Goal: Information Seeking & Learning: Get advice/opinions

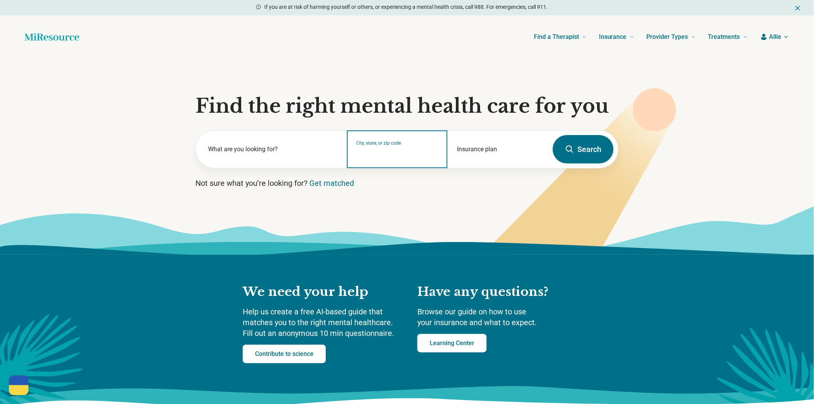
click at [370, 159] on input "City, state, or zip code" at bounding box center [398, 154] width 82 height 9
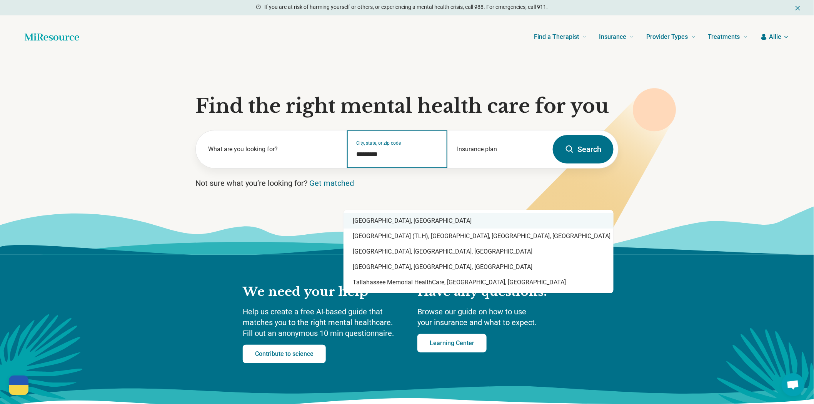
click at [367, 225] on div "[GEOGRAPHIC_DATA], [GEOGRAPHIC_DATA]" at bounding box center [478, 220] width 270 height 15
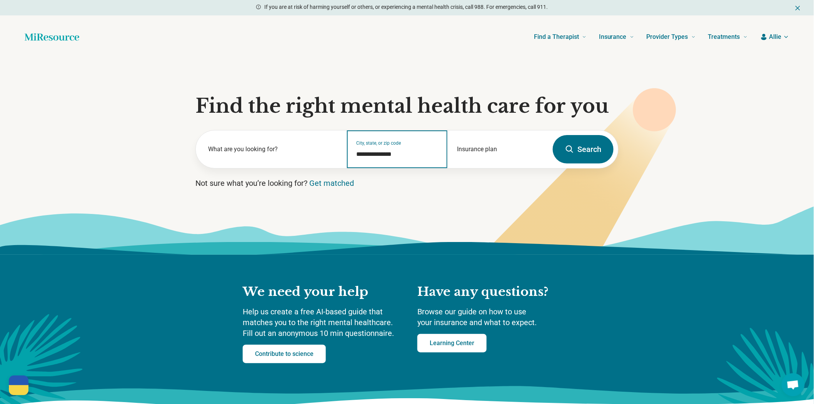
type input "**********"
click at [598, 163] on button "Search" at bounding box center [583, 149] width 61 height 28
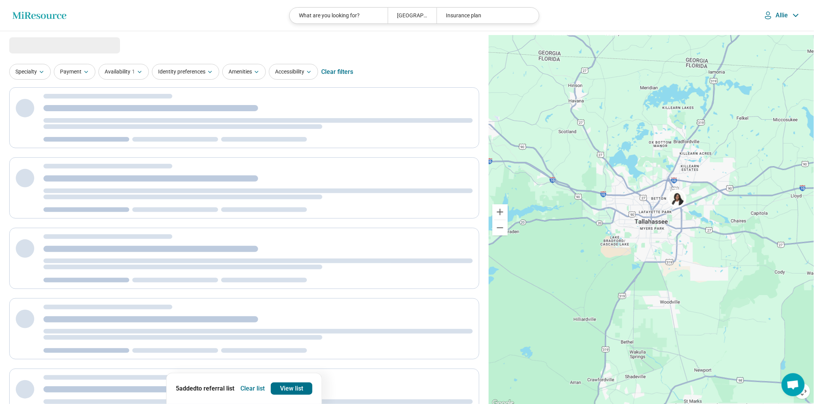
select select "***"
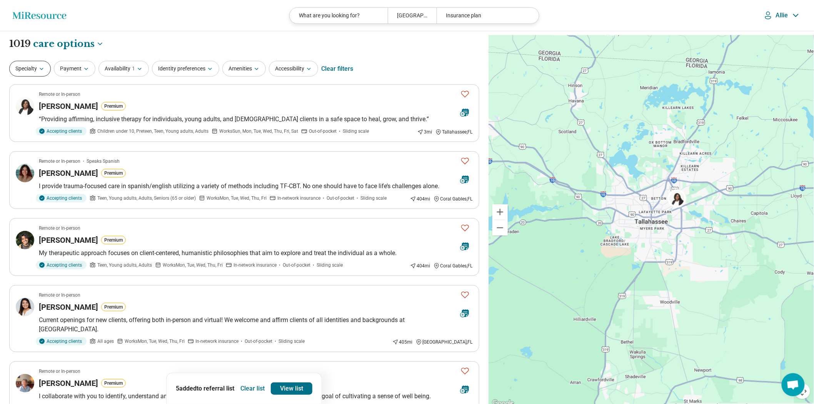
click at [51, 75] on button "Specialty" at bounding box center [30, 69] width 42 height 16
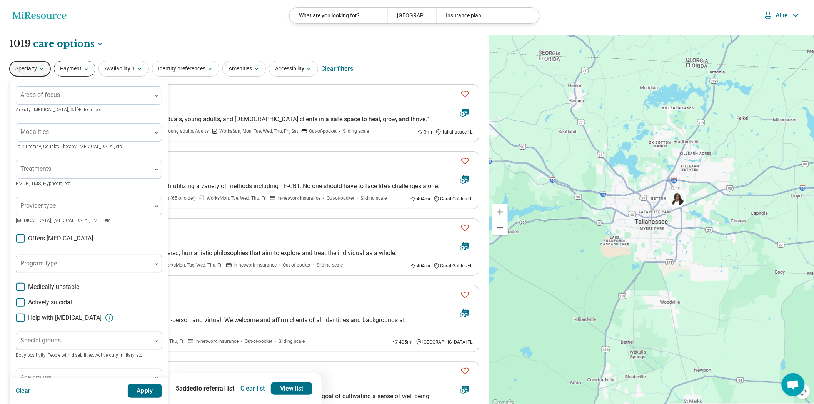
click at [72, 75] on button "Payment" at bounding box center [75, 69] width 42 height 16
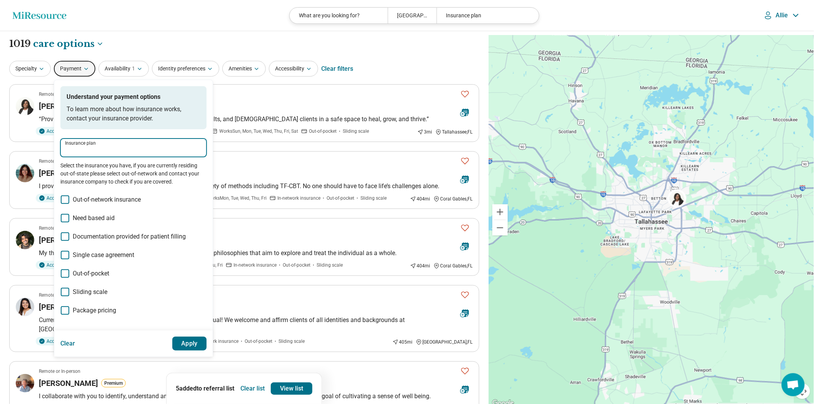
click at [112, 155] on input "Insurance plan" at bounding box center [133, 150] width 137 height 9
type input "*"
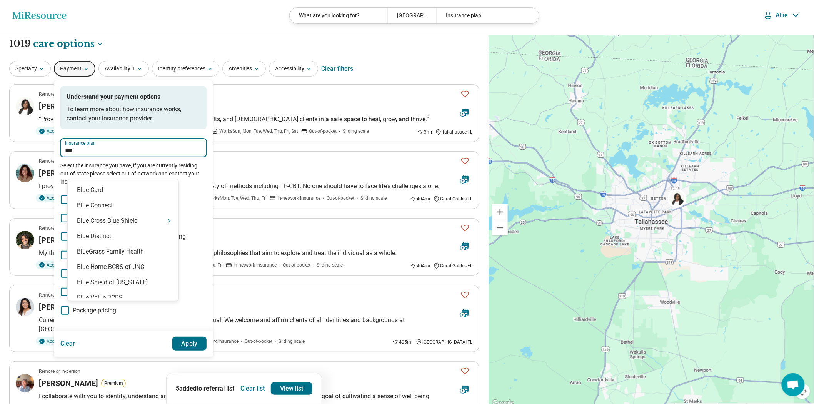
type input "****"
click at [104, 228] on div "Blue Cross Blue Shield" at bounding box center [123, 220] width 111 height 15
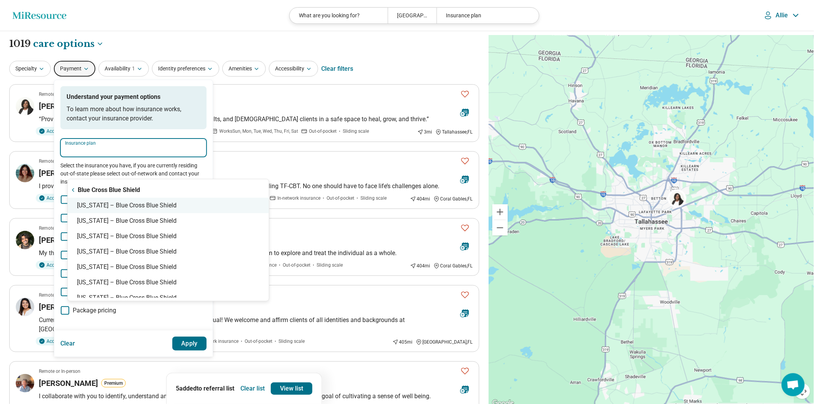
click at [105, 210] on div "[US_STATE] – Blue Cross Blue Shield" at bounding box center [168, 205] width 201 height 15
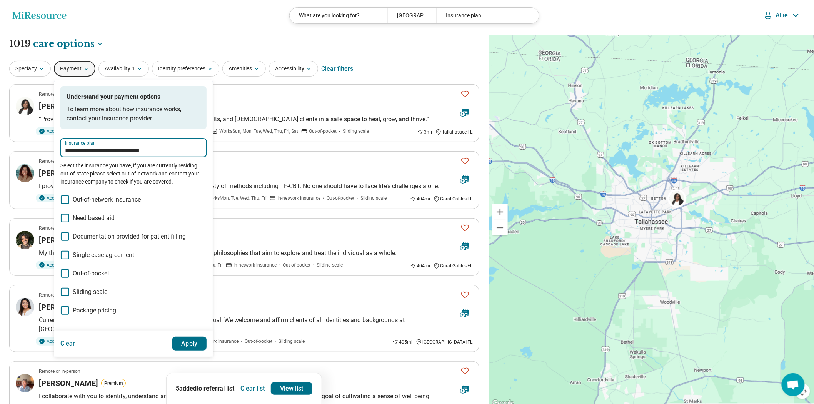
type input "**********"
click at [207, 350] on button "Apply" at bounding box center [189, 344] width 35 height 14
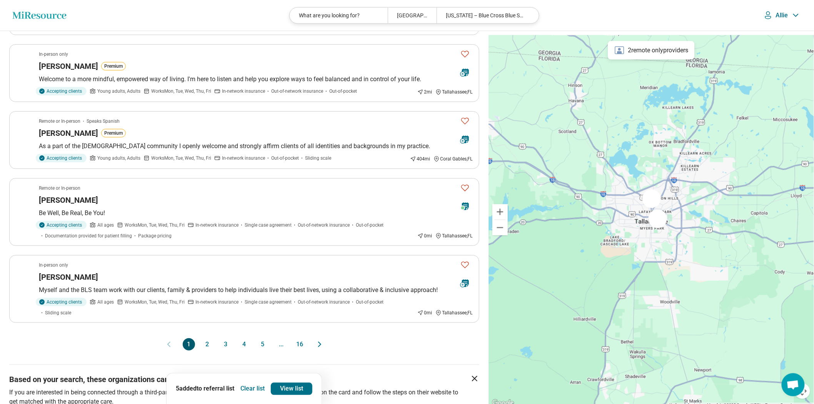
scroll to position [555, 0]
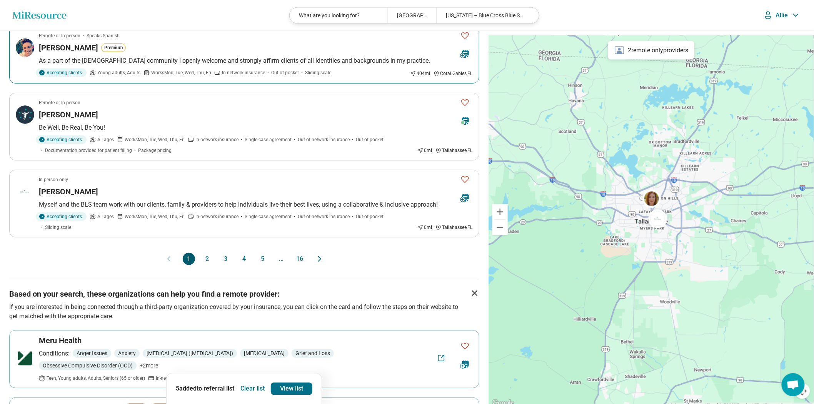
click at [392, 53] on div "[PERSON_NAME] Premium" at bounding box center [246, 47] width 415 height 11
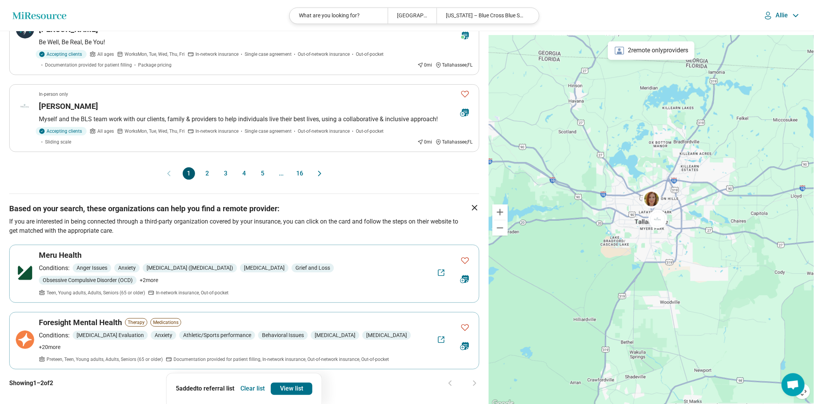
click at [204, 180] on button "2" at bounding box center [207, 173] width 12 height 12
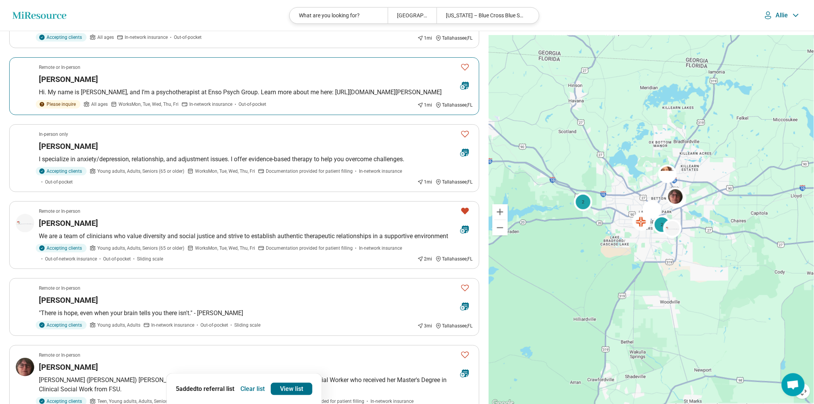
scroll to position [256, 0]
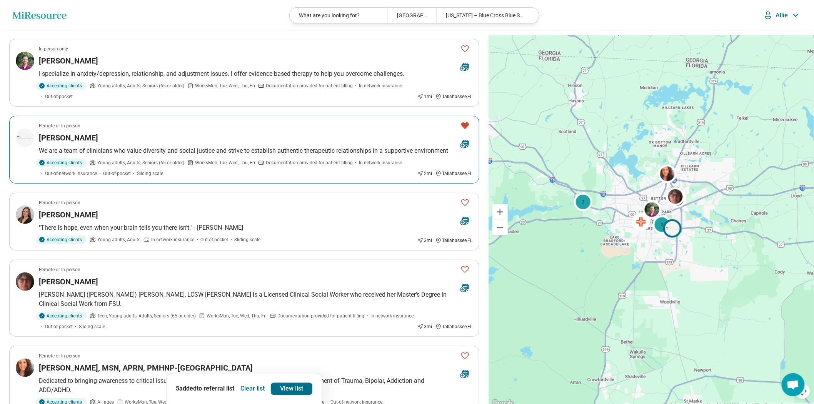
click at [225, 155] on p "We are a team of clinicians who value diversity and social justice and strive t…" at bounding box center [256, 150] width 434 height 9
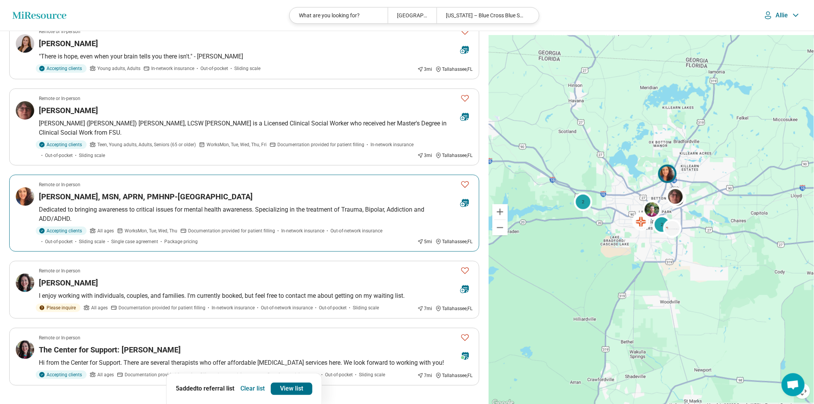
scroll to position [470, 0]
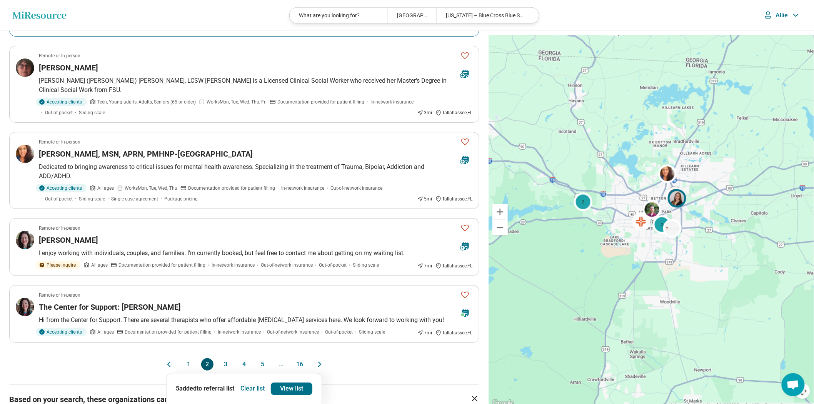
click at [182, 37] on article "Remote or In-person [PERSON_NAME] "There is hope, even when your brain tells yo…" at bounding box center [244, 8] width 470 height 58
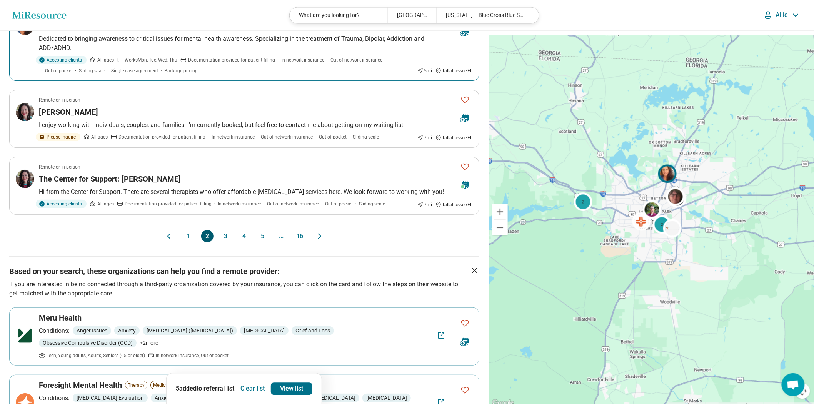
scroll to position [683, 0]
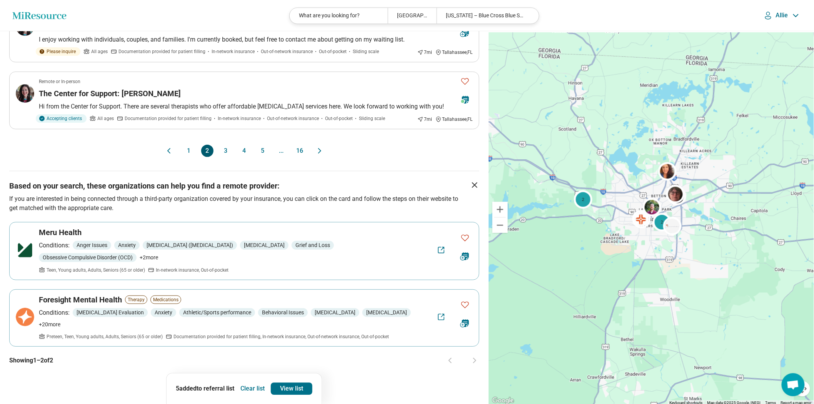
click at [225, 157] on button "3" at bounding box center [226, 151] width 12 height 12
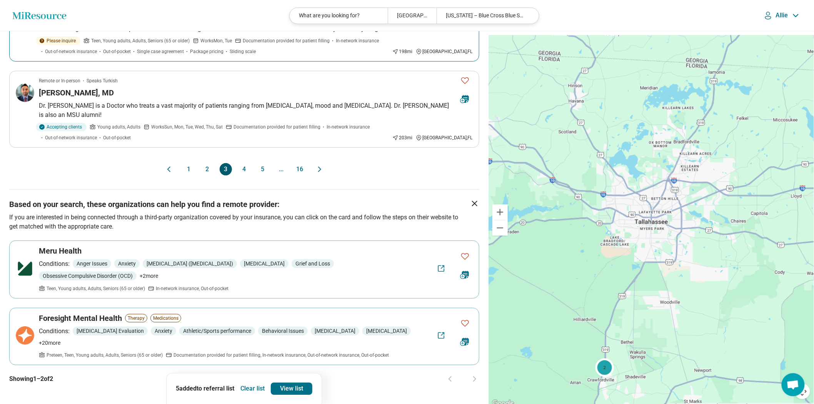
scroll to position [726, 0]
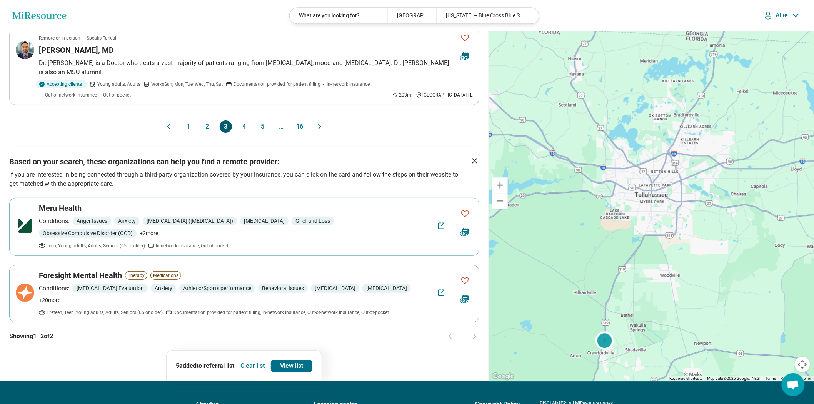
click at [240, 133] on button "4" at bounding box center [244, 126] width 12 height 12
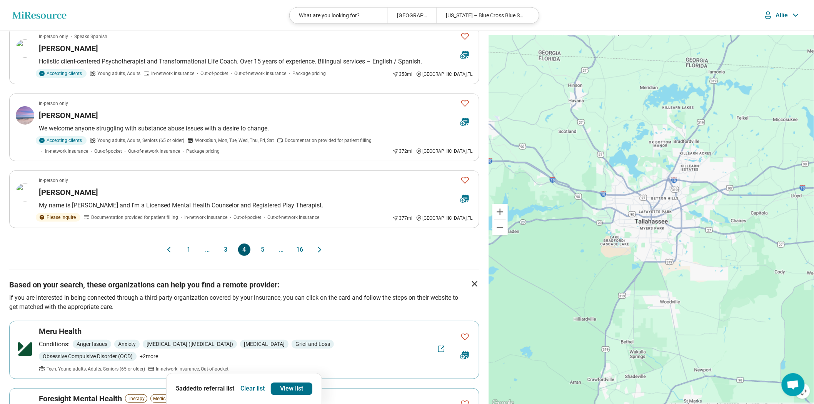
scroll to position [641, 0]
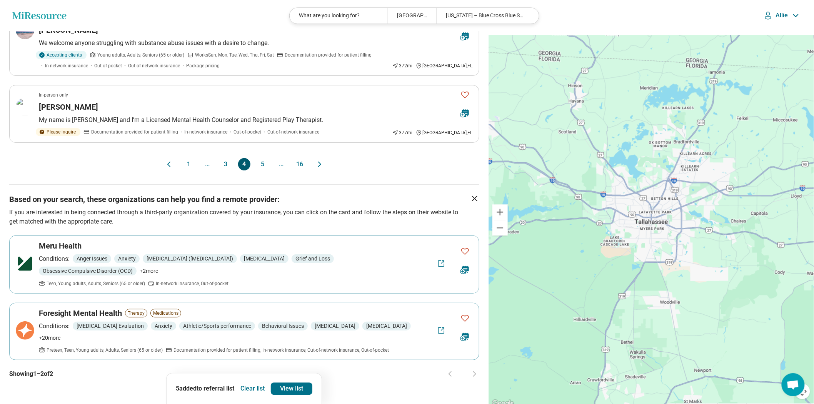
click at [262, 170] on button "5" at bounding box center [263, 164] width 12 height 12
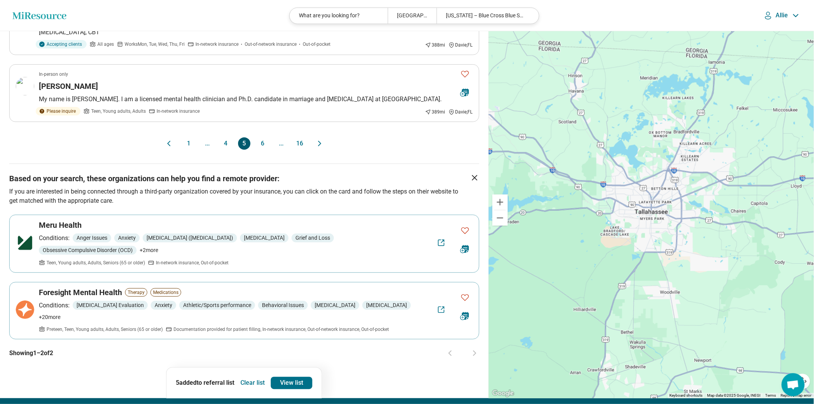
click at [265, 150] on button "6" at bounding box center [263, 143] width 12 height 12
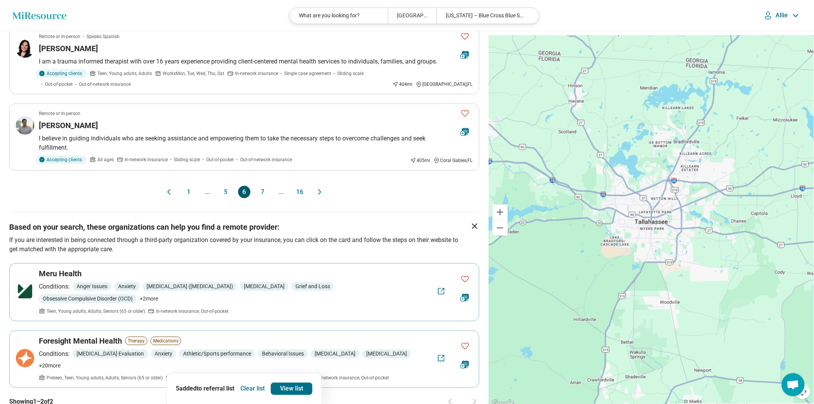
click at [225, 198] on button "5" at bounding box center [226, 192] width 12 height 12
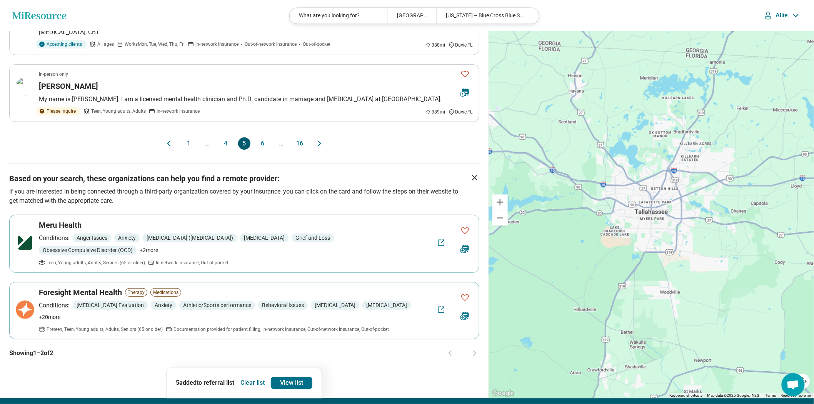
click at [221, 150] on button "4" at bounding box center [226, 143] width 12 height 12
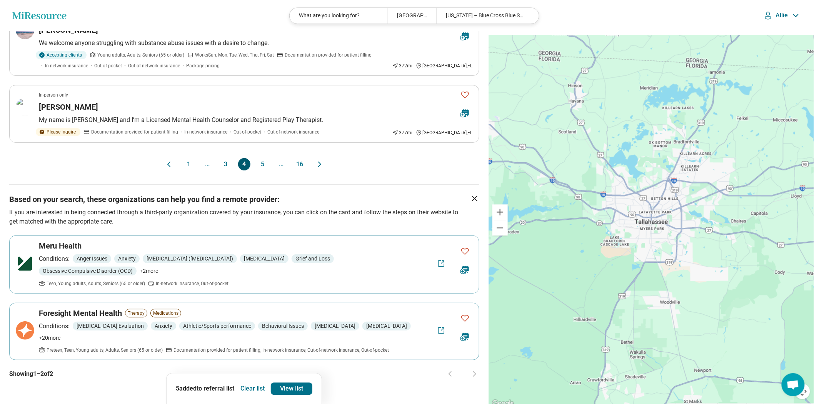
click at [224, 170] on button "3" at bounding box center [226, 164] width 12 height 12
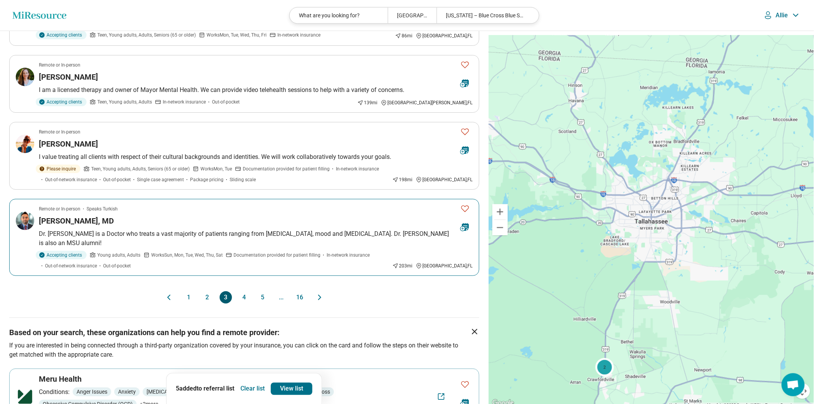
scroll to position [683, 0]
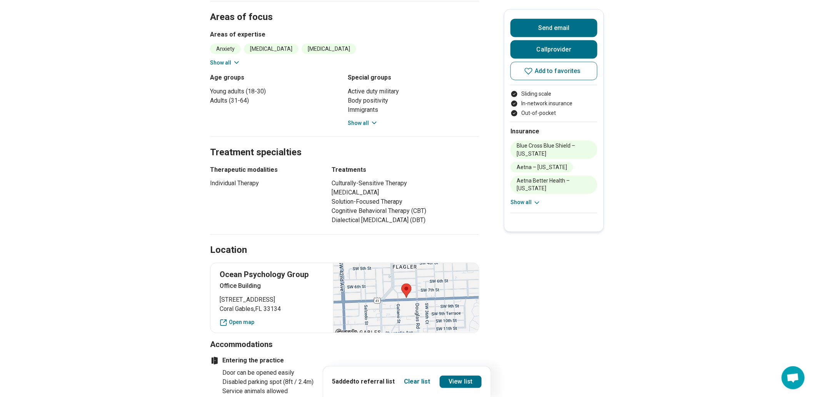
scroll to position [213, 0]
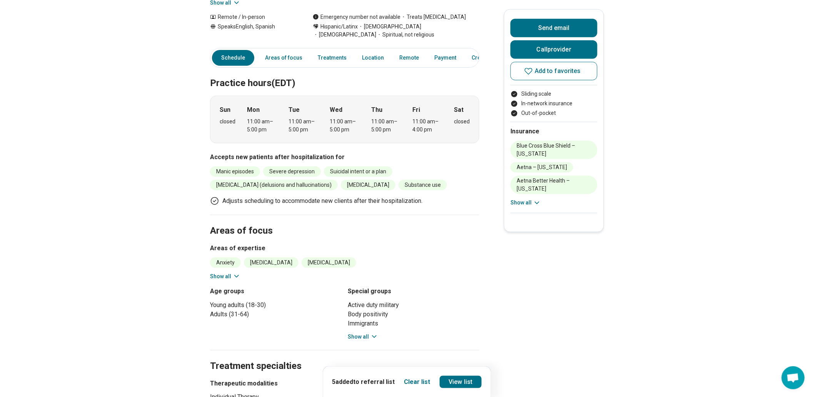
click at [236, 281] on button "Show all" at bounding box center [225, 277] width 30 height 8
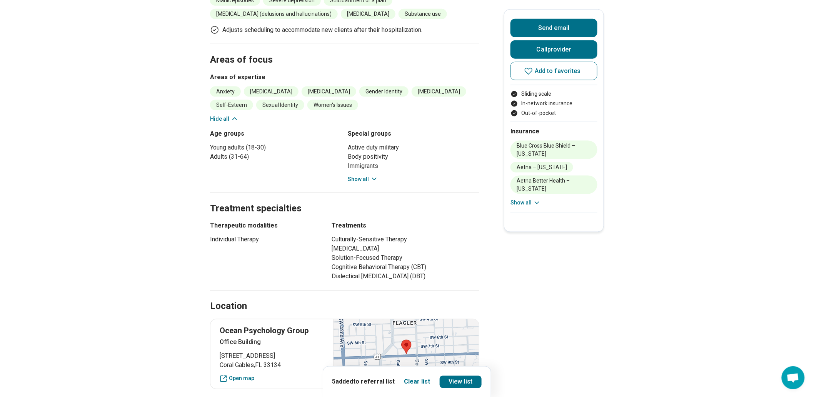
scroll to position [555, 0]
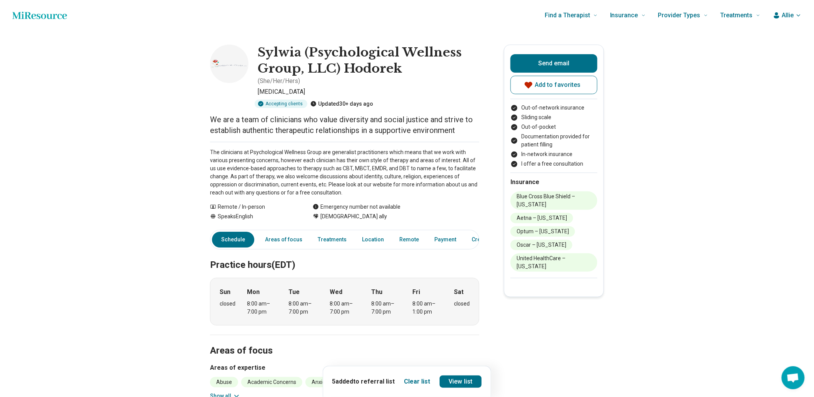
drag, startPoint x: 63, startPoint y: 15, endPoint x: 81, endPoint y: 24, distance: 20.1
click at [63, 15] on icon "Home page" at bounding box center [39, 15] width 55 height 15
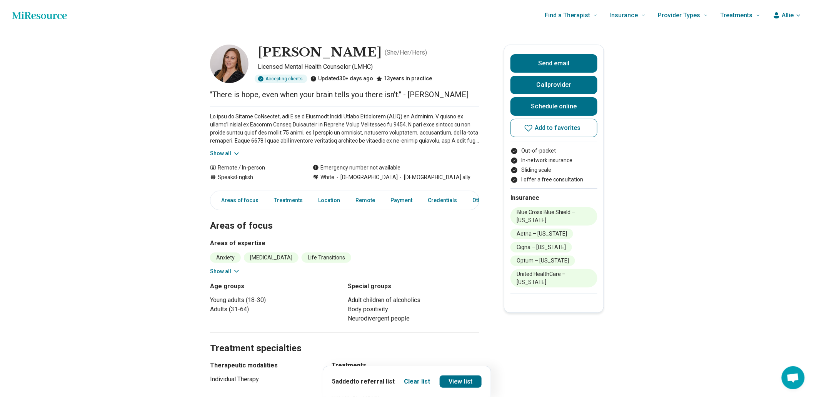
click at [221, 158] on button "Show all" at bounding box center [225, 154] width 30 height 8
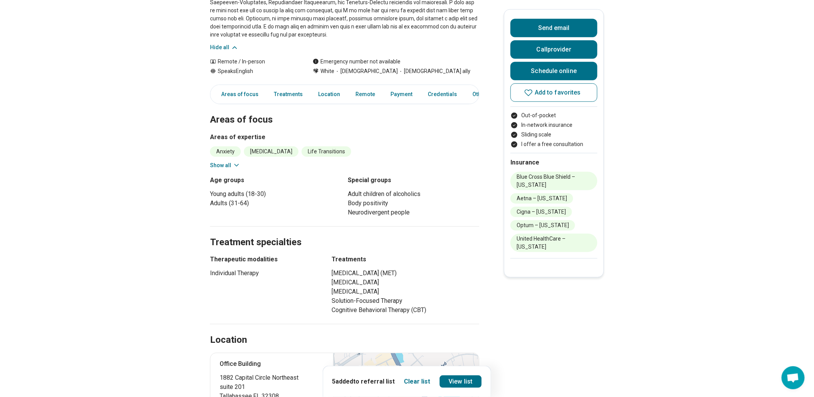
scroll to position [213, 0]
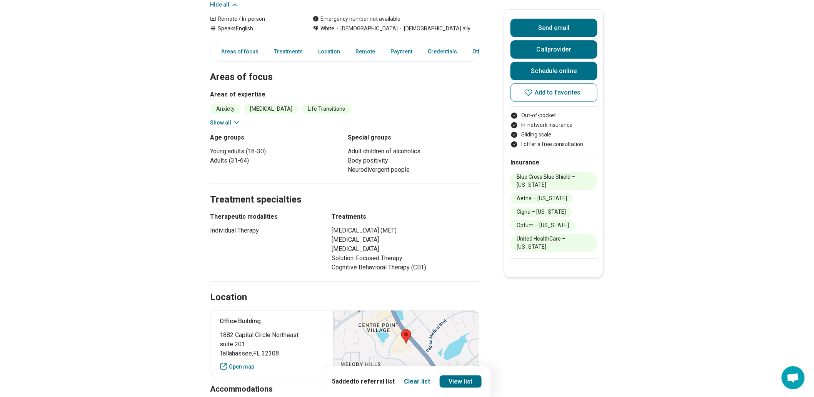
click at [233, 127] on button "Show all" at bounding box center [225, 123] width 30 height 8
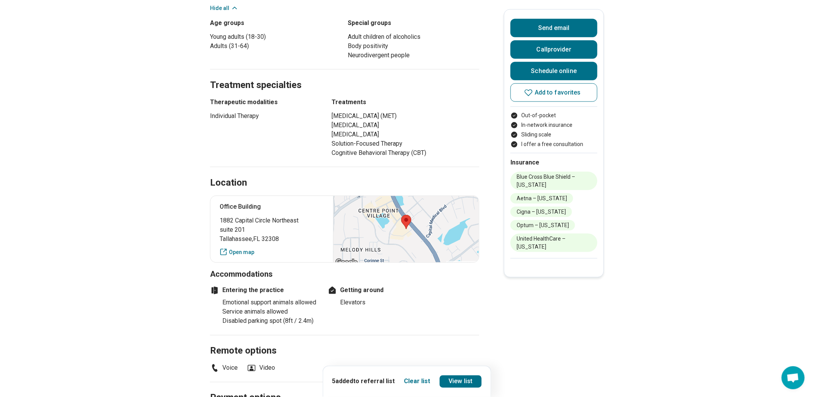
scroll to position [385, 0]
